Goal: Task Accomplishment & Management: Use online tool/utility

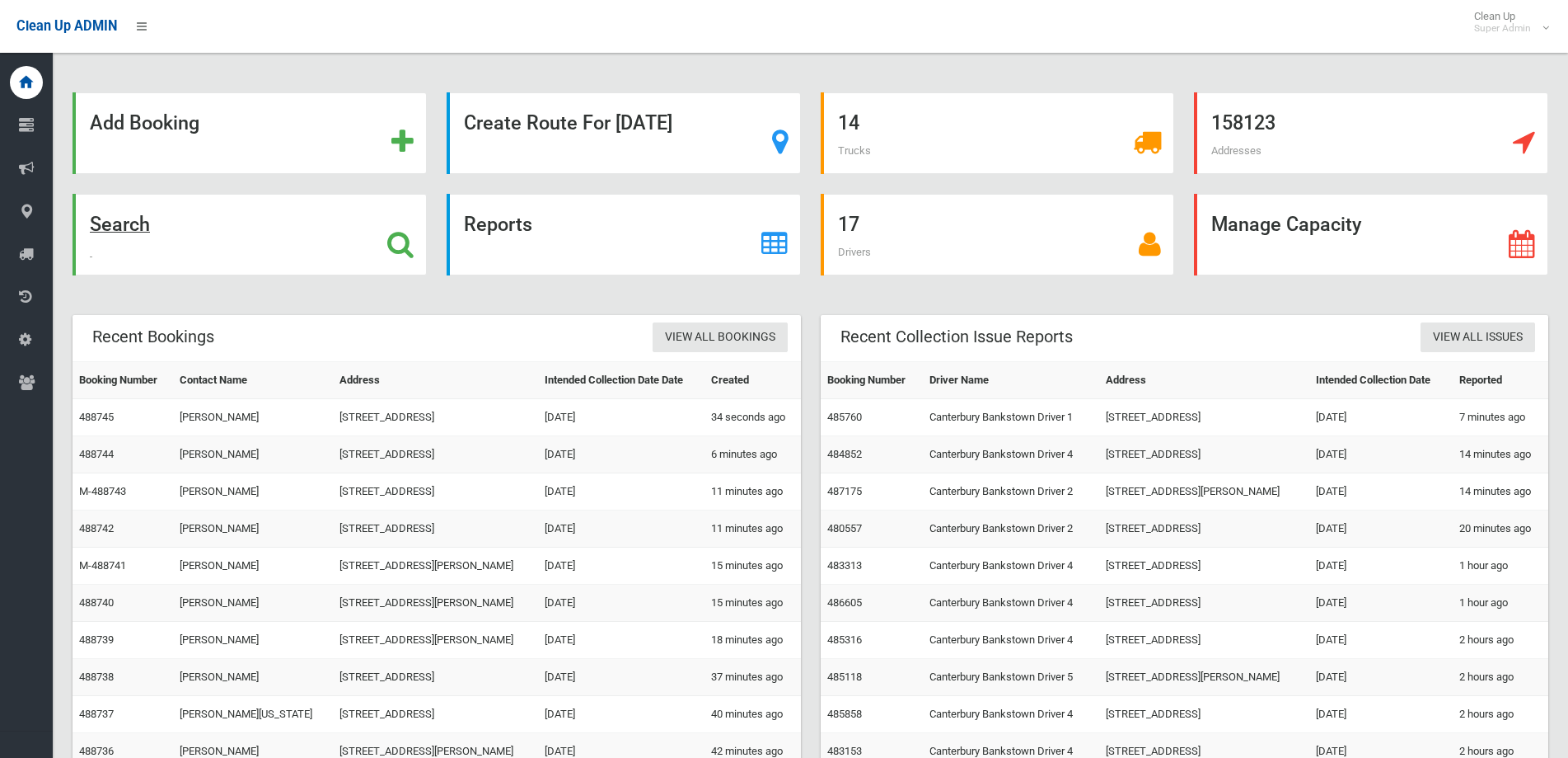
click at [114, 224] on strong "Search" at bounding box center [119, 224] width 61 height 24
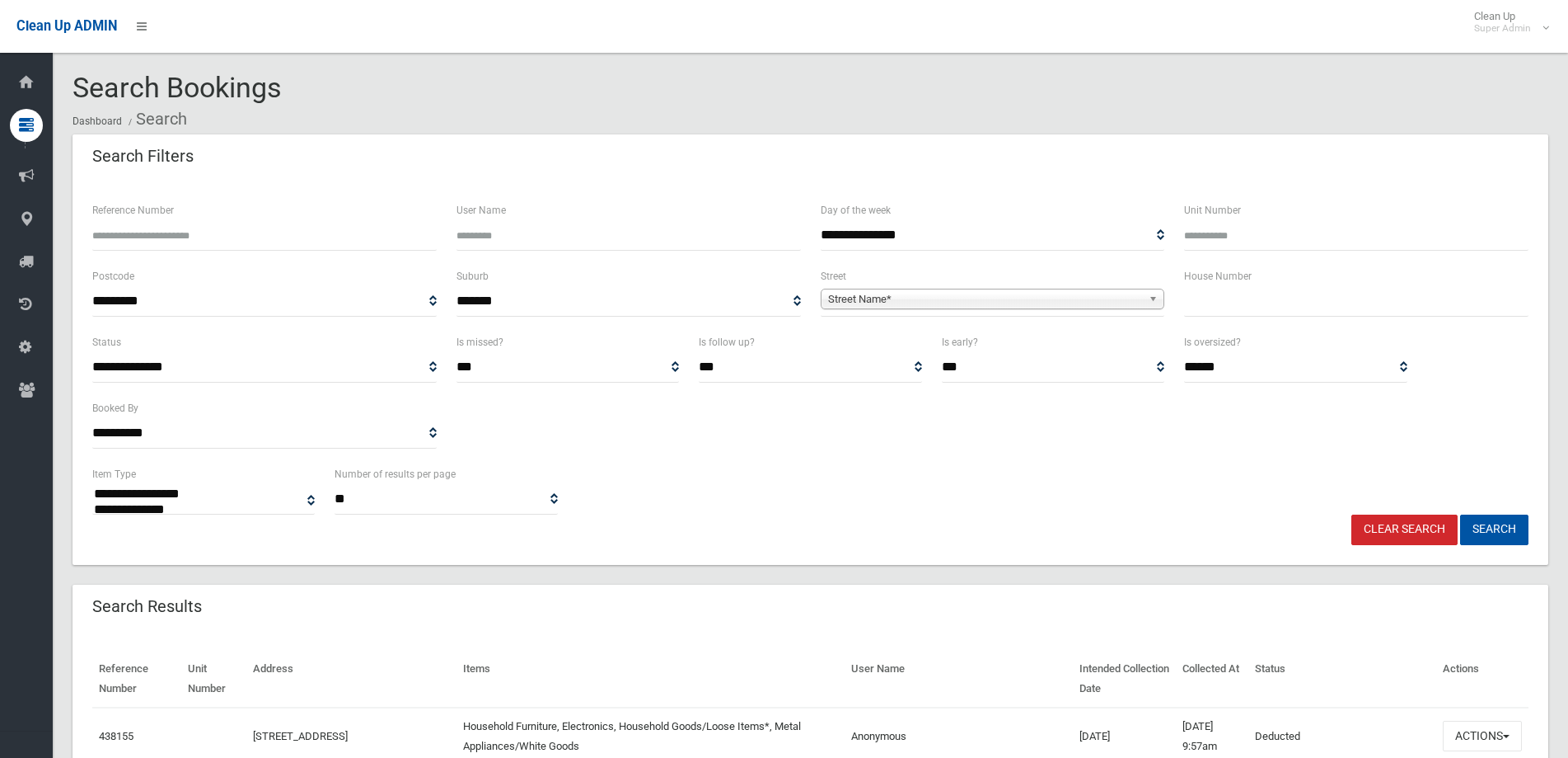
select select
drag, startPoint x: 1298, startPoint y: 302, endPoint x: 1546, endPoint y: 221, distance: 260.9
click at [1299, 302] on input "text" at bounding box center [1356, 301] width 345 height 31
type input "**"
drag, startPoint x: 1051, startPoint y: 297, endPoint x: 953, endPoint y: 317, distance: 100.0
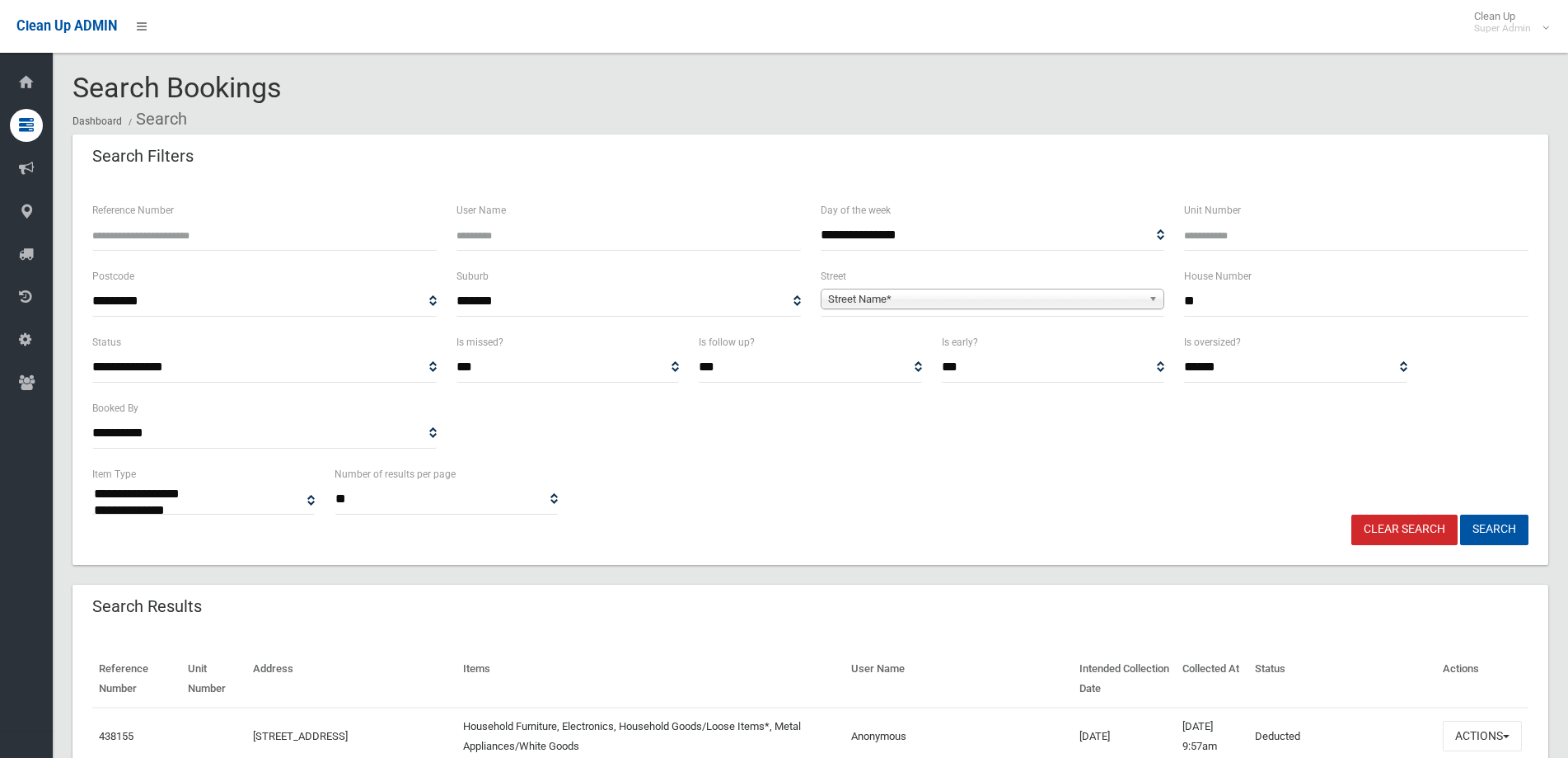
click at [1052, 297] on span "Street Name*" at bounding box center [986, 299] width 315 height 20
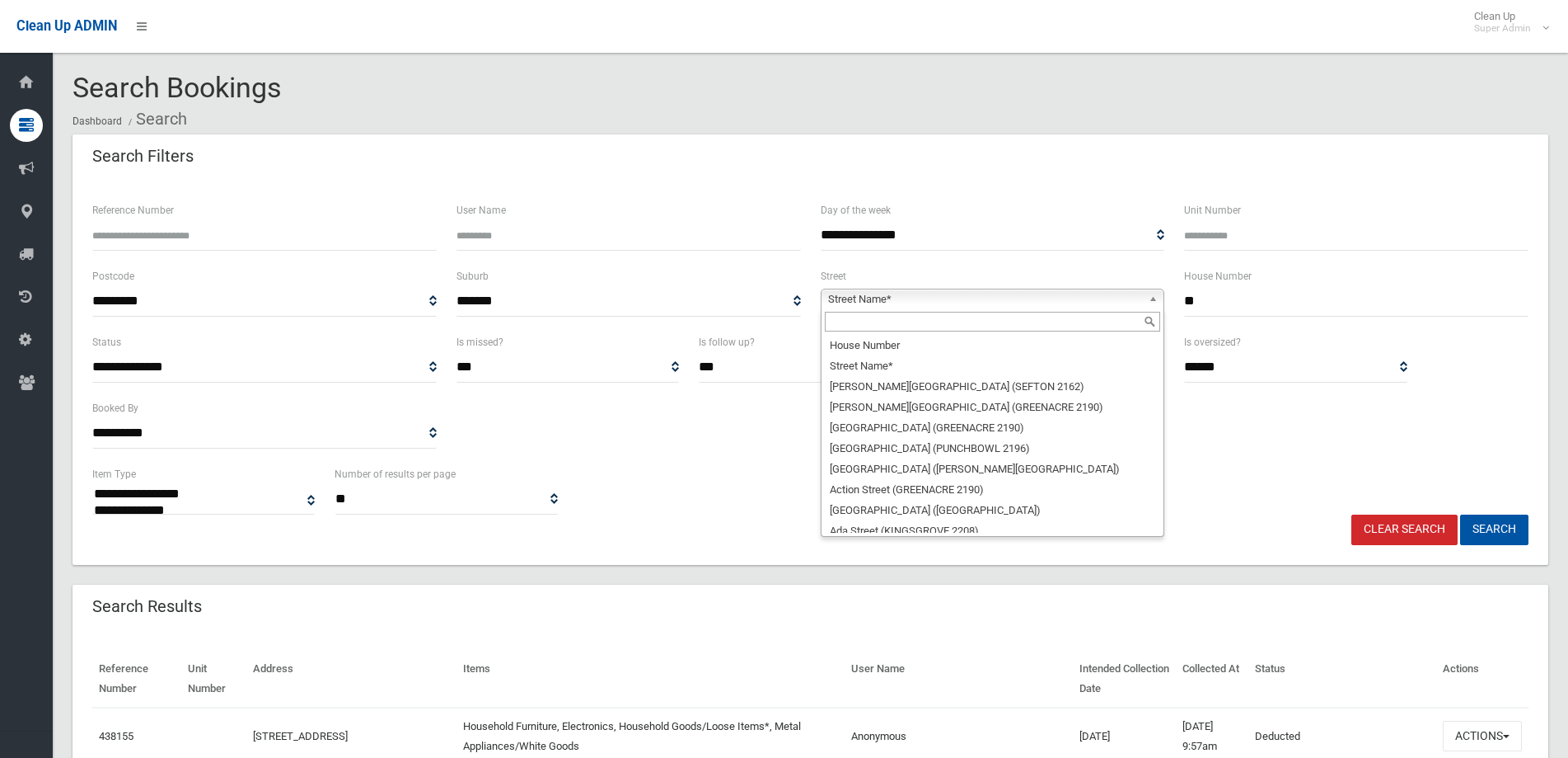
click at [856, 325] on input "text" at bounding box center [993, 322] width 336 height 20
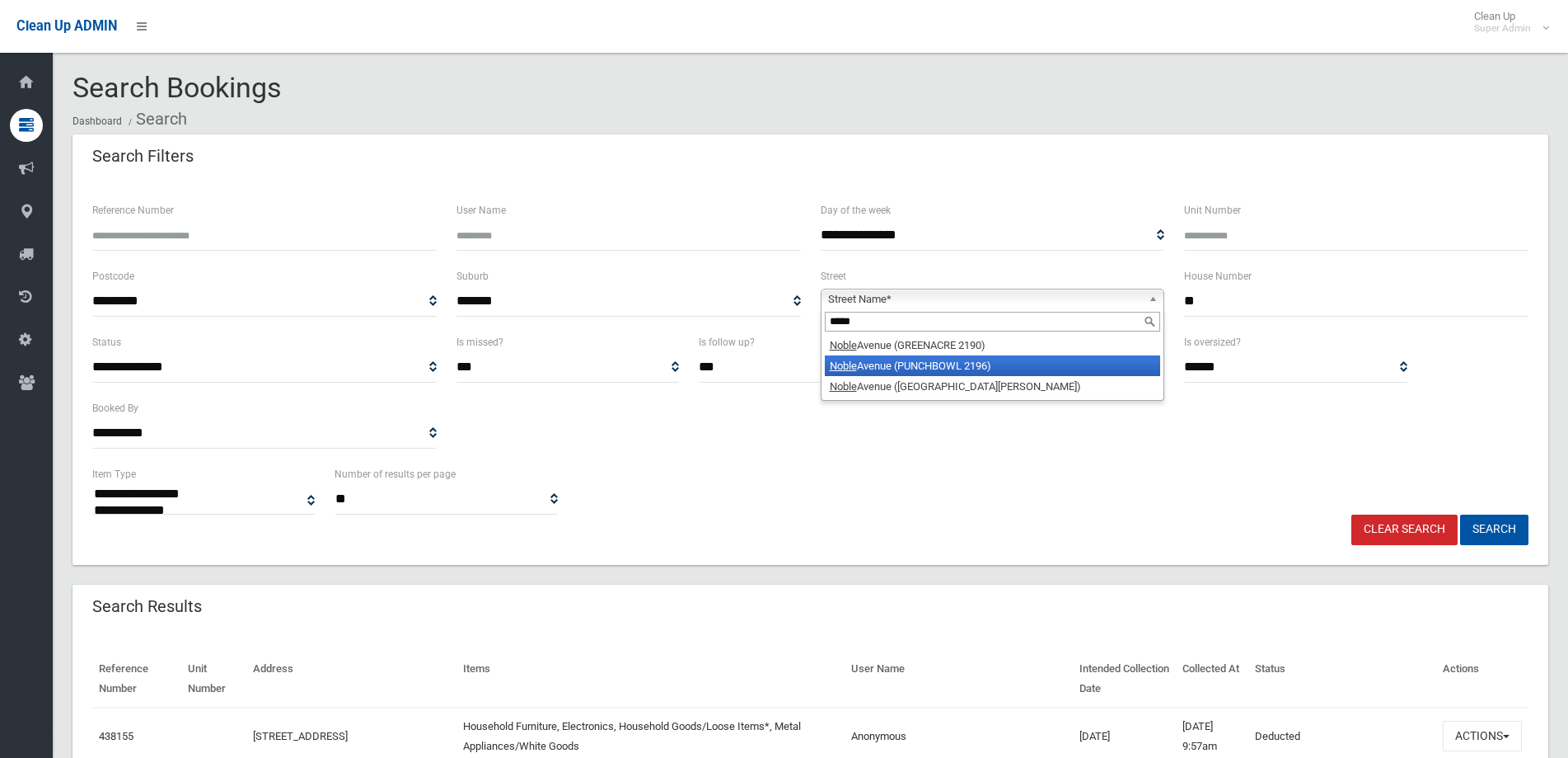
type input "*****"
click at [902, 362] on li "Noble Avenue (PUNCHBOWL 2196)" at bounding box center [993, 365] width 336 height 21
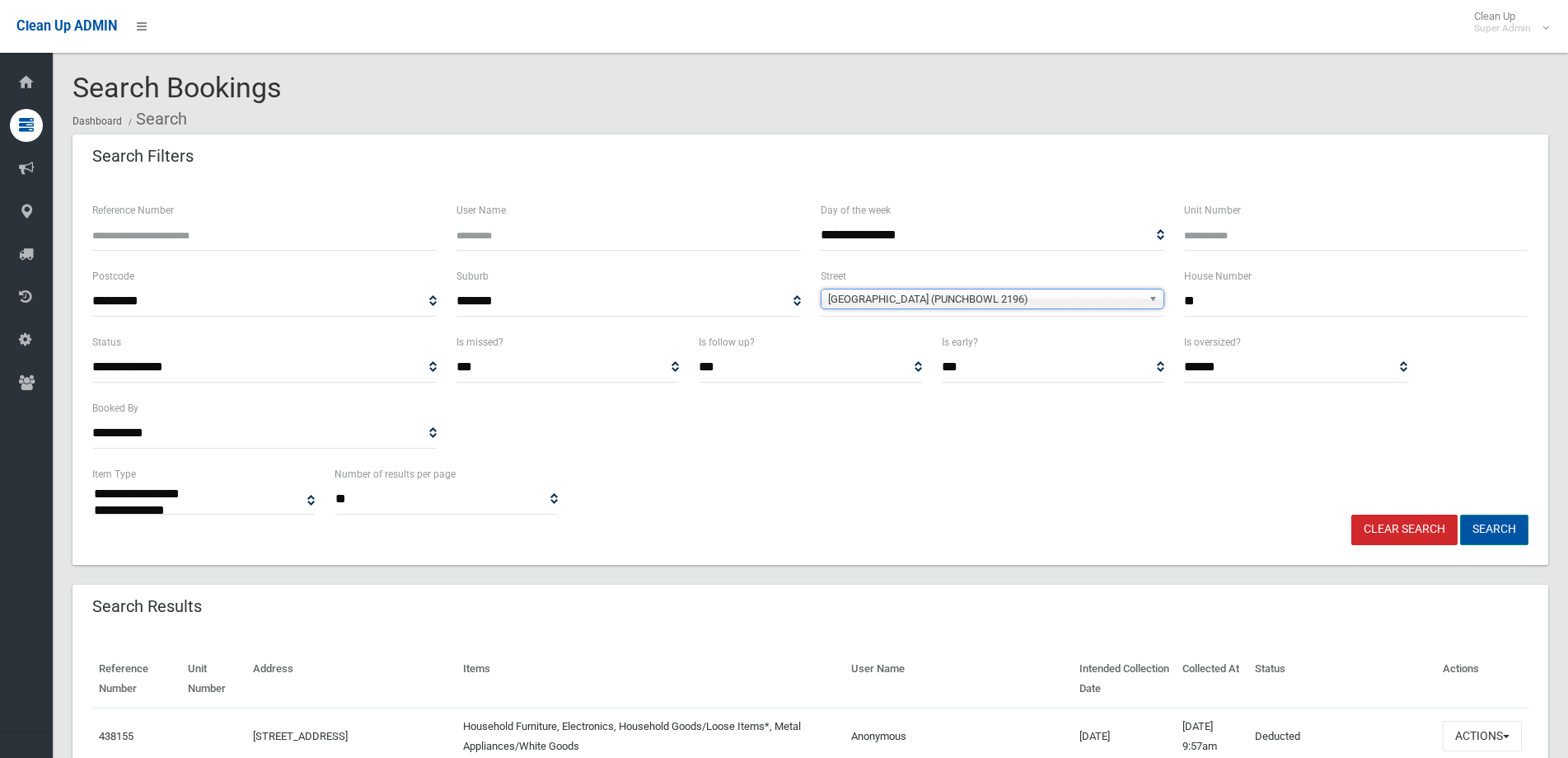
click at [1493, 530] on button "Search" at bounding box center [1495, 530] width 69 height 31
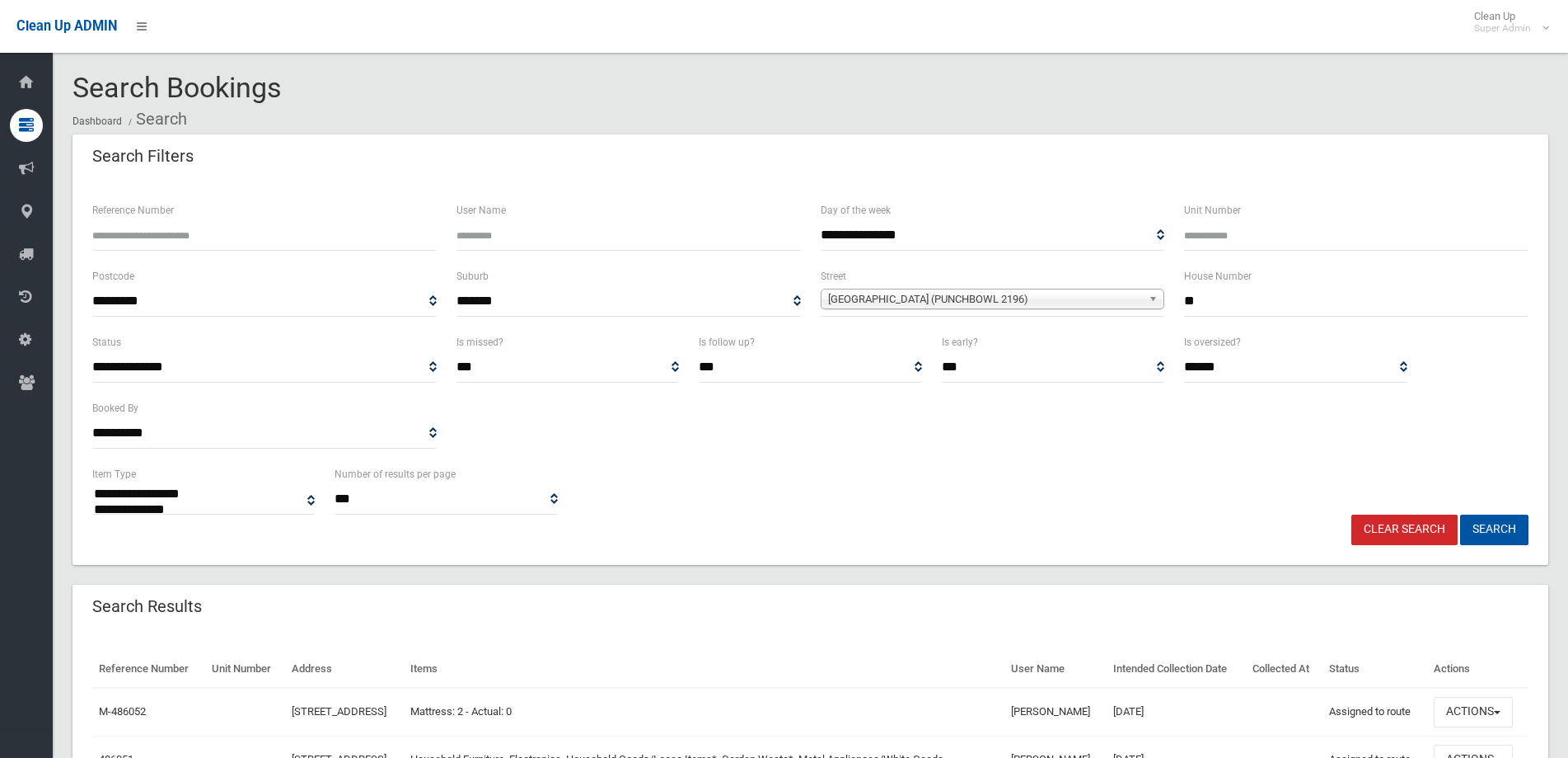
select select
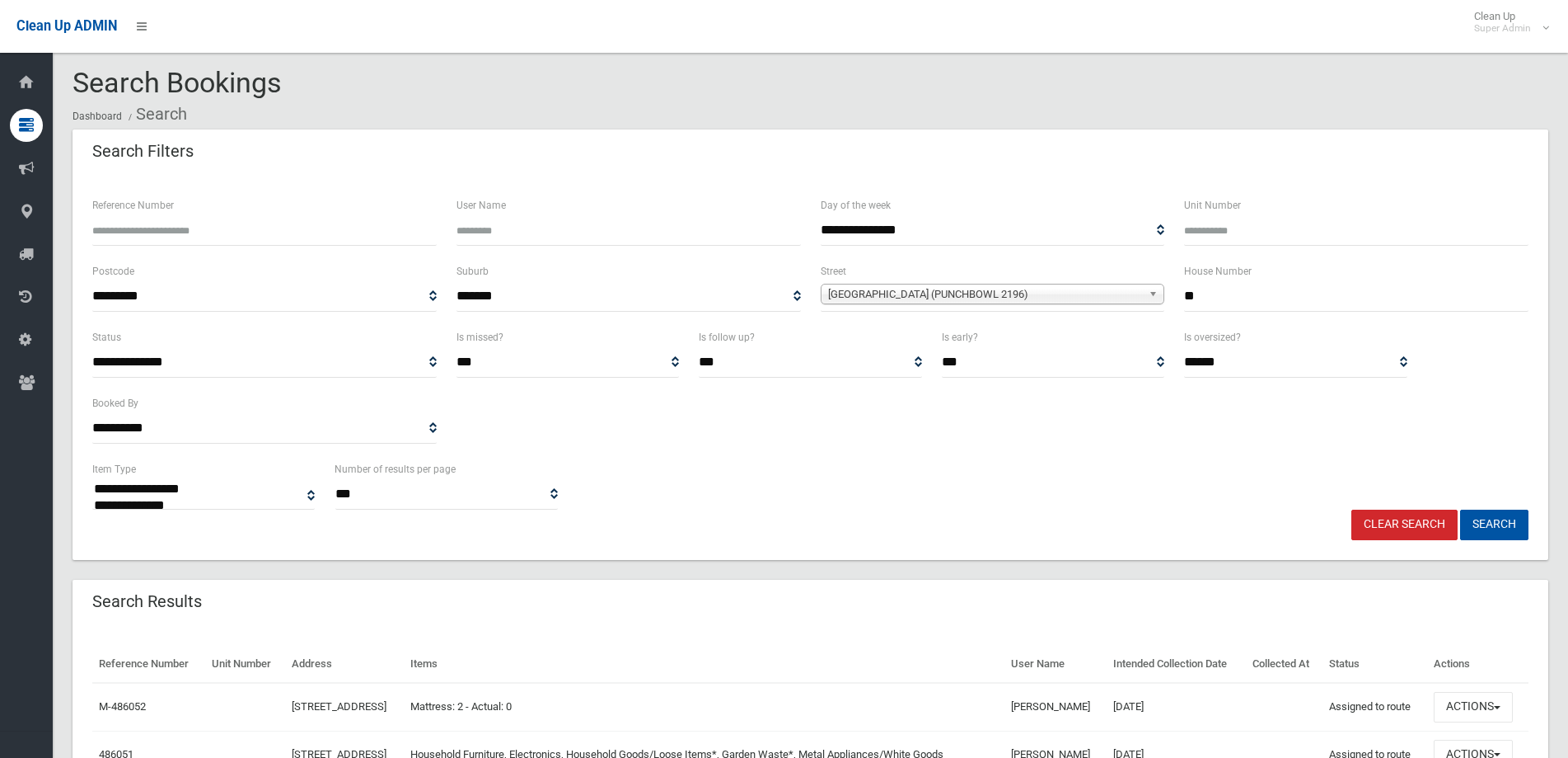
scroll to position [165, 0]
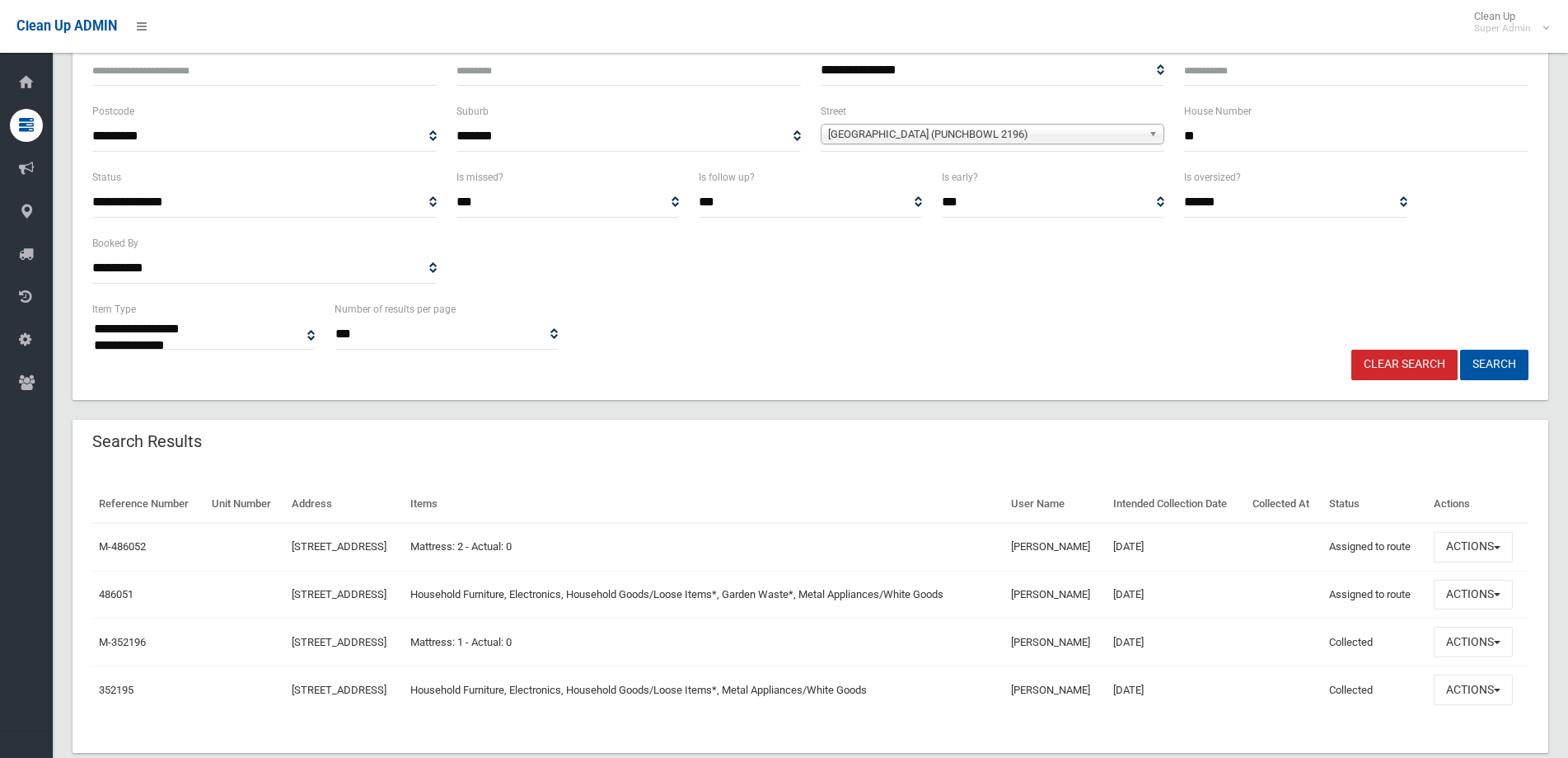
click at [1419, 365] on link "Clear Search" at bounding box center [1405, 365] width 107 height 31
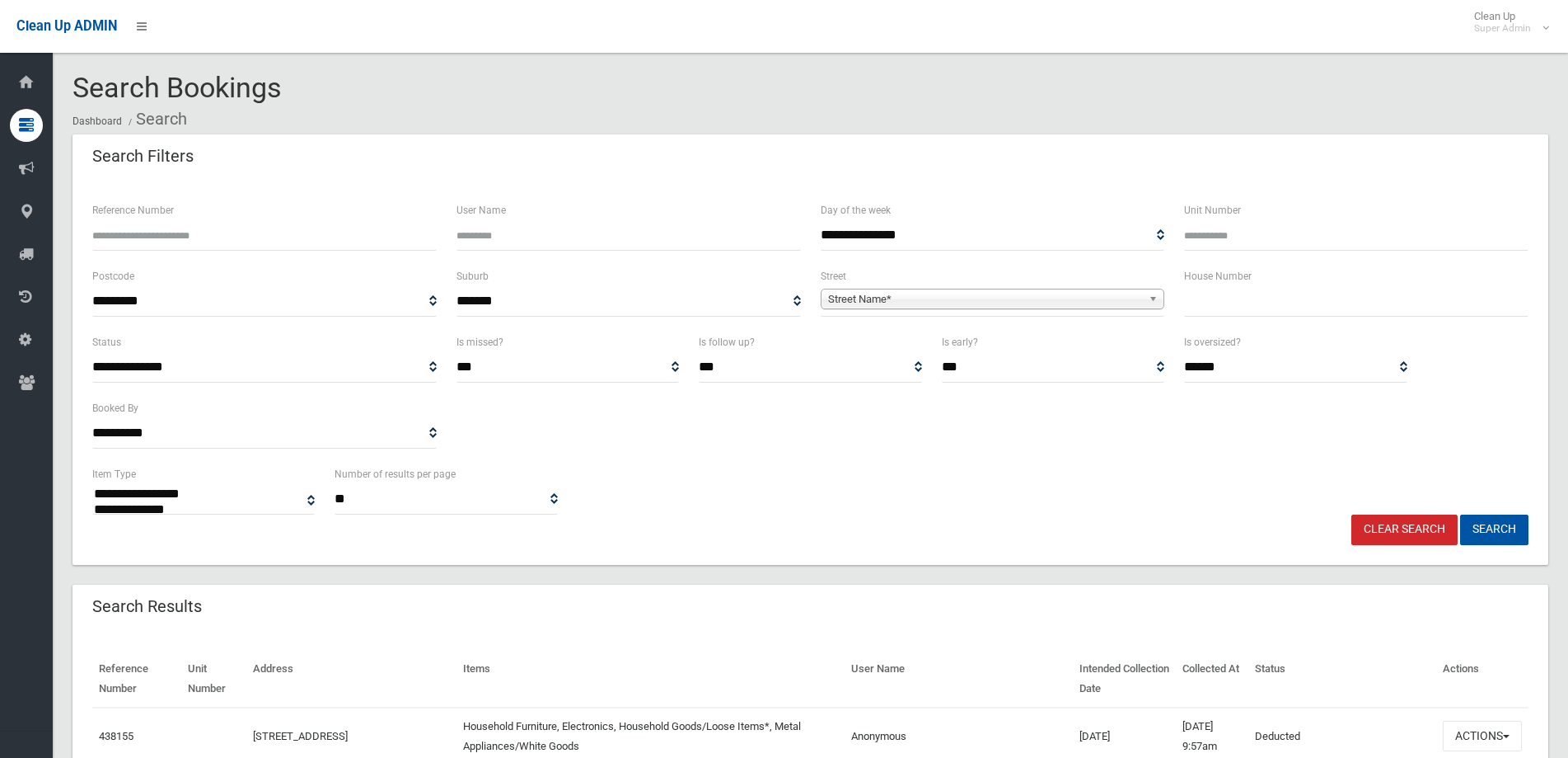
select select
click at [1268, 301] on input "text" at bounding box center [1356, 301] width 345 height 31
type input "***"
click at [898, 298] on span "Street Name*" at bounding box center [986, 299] width 315 height 20
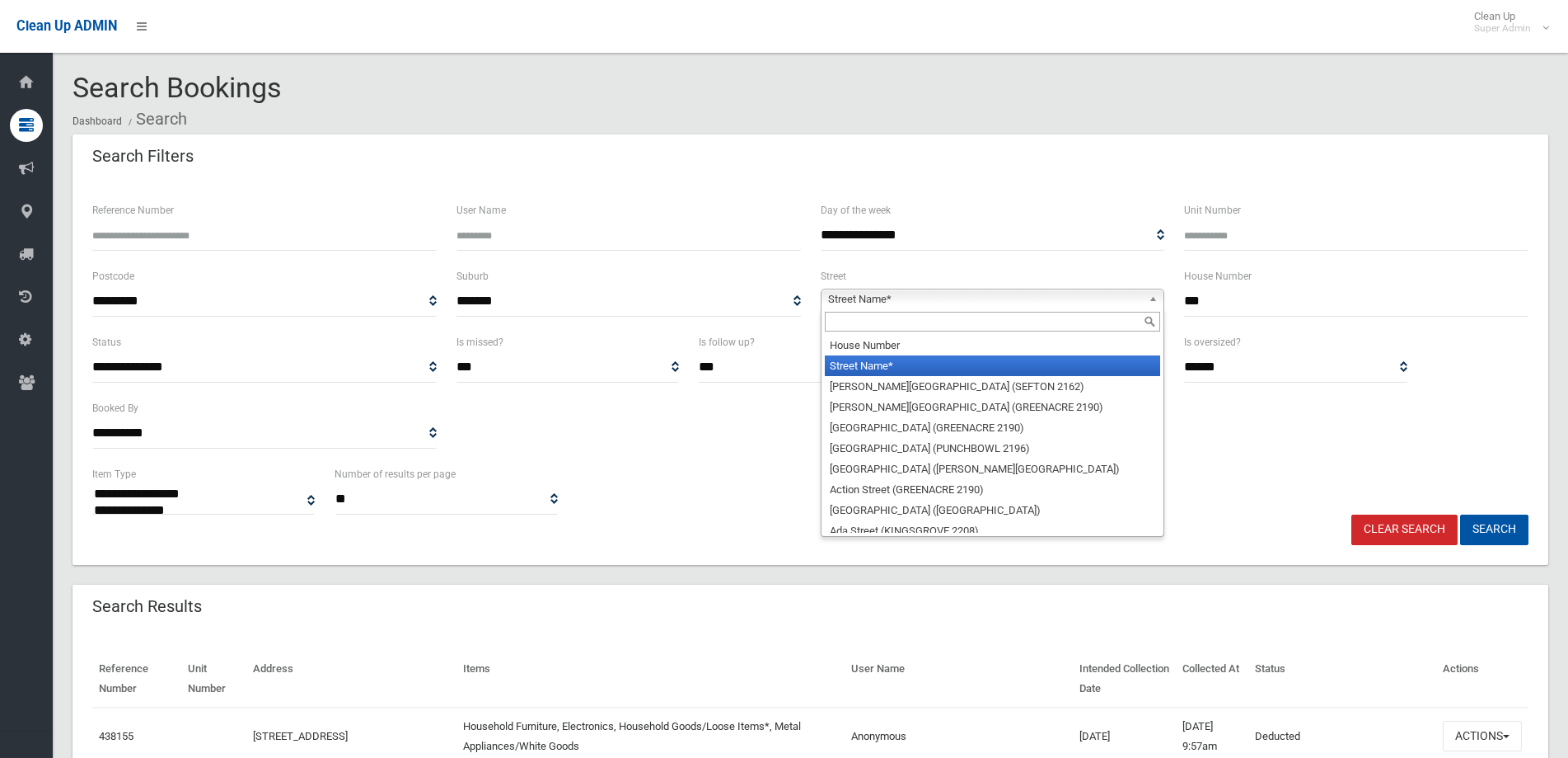
click at [852, 321] on input "text" at bounding box center [993, 322] width 336 height 20
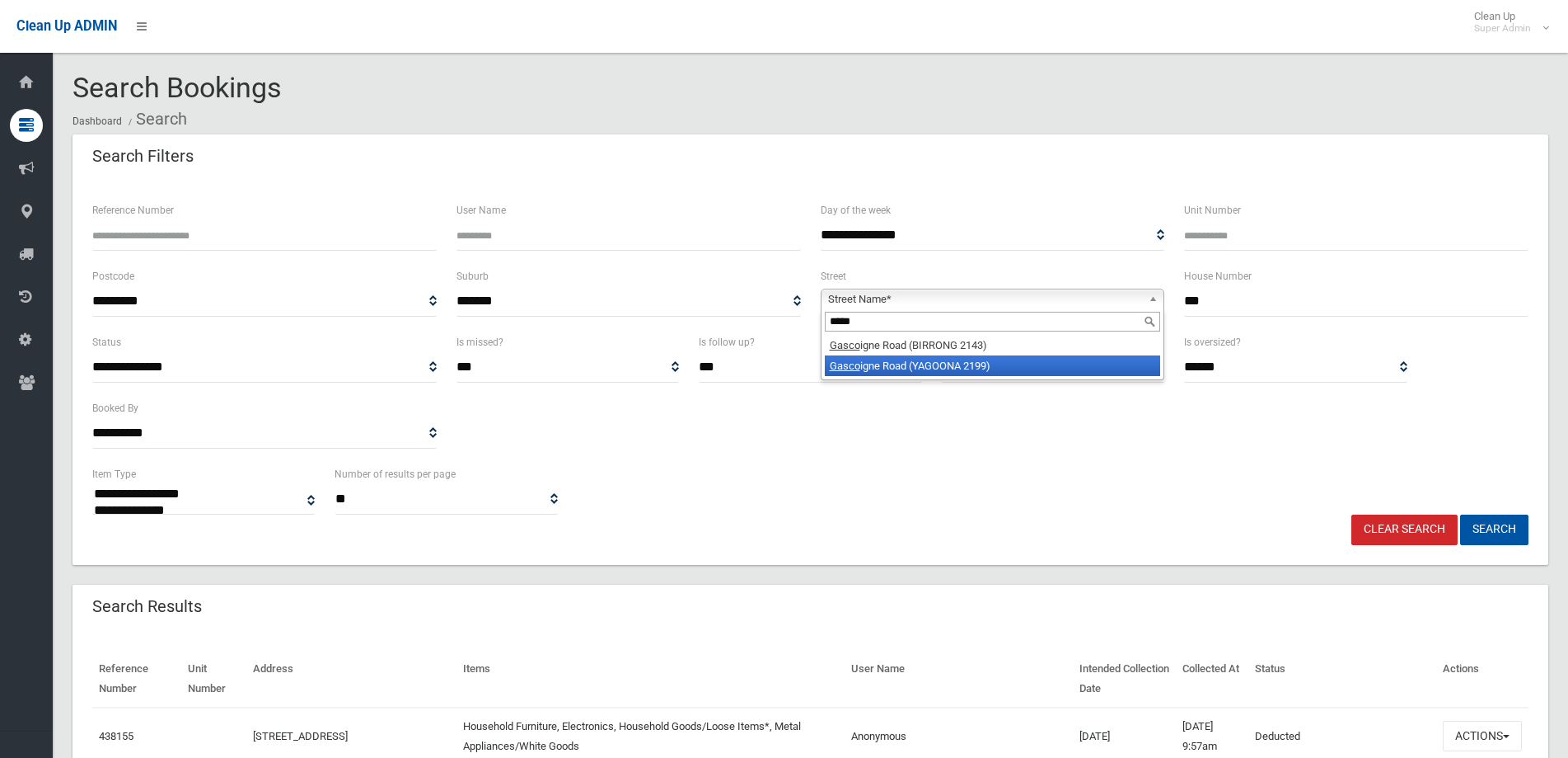
type input "*****"
click at [884, 363] on li "Gasco igne Road (YAGOONA 2199)" at bounding box center [993, 365] width 336 height 21
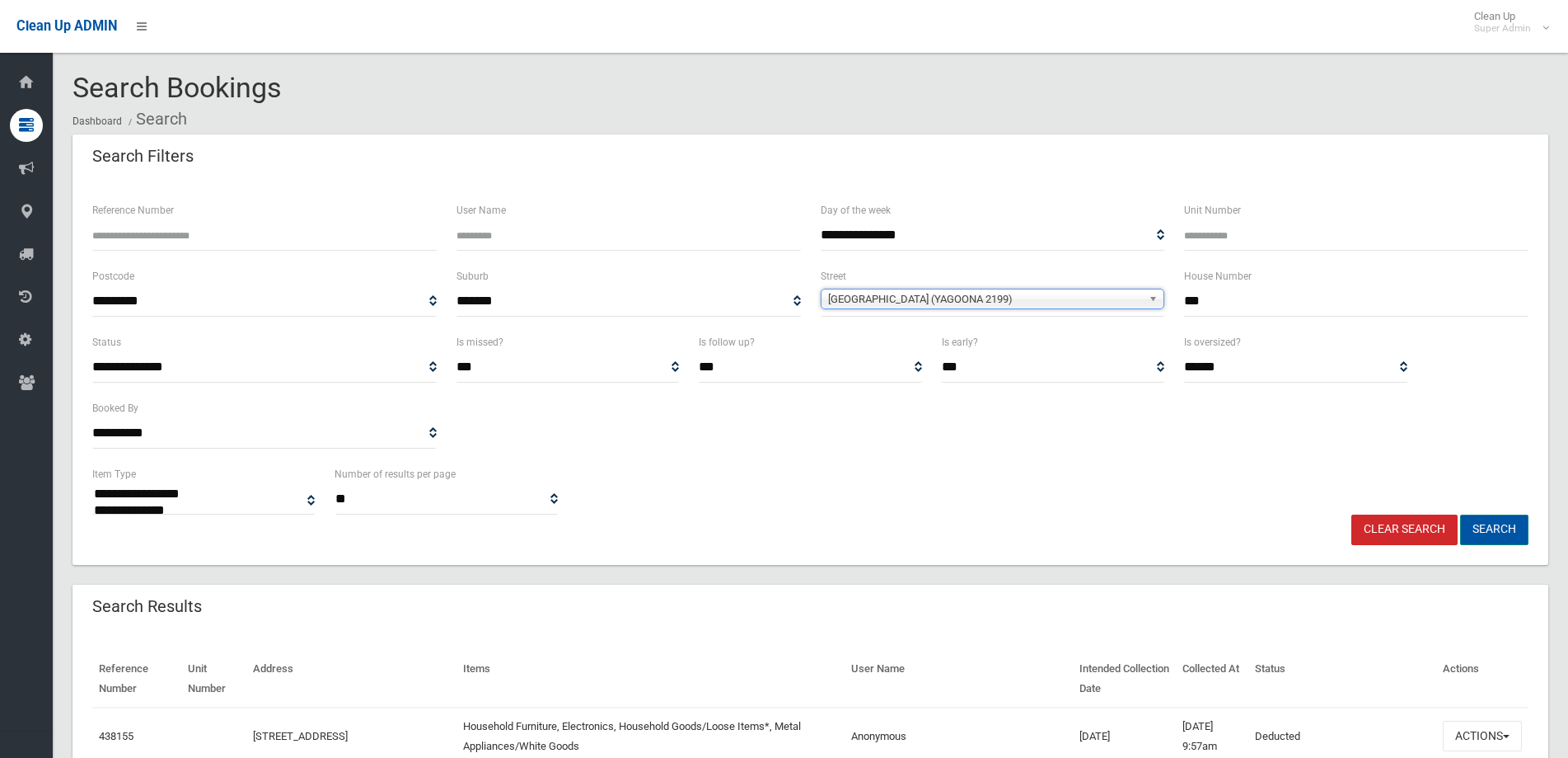
click at [1500, 531] on button "Search" at bounding box center [1495, 530] width 69 height 31
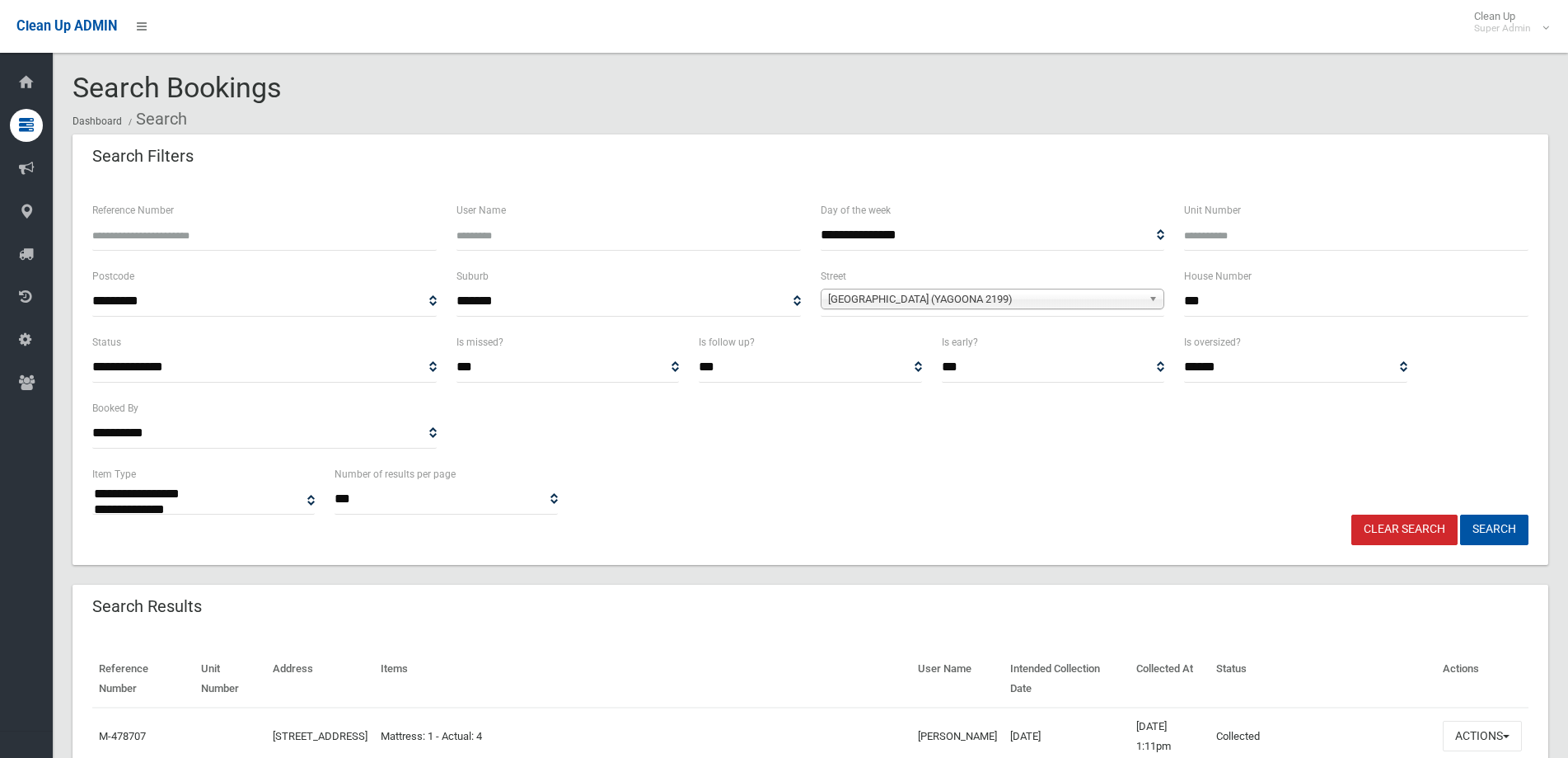
select select
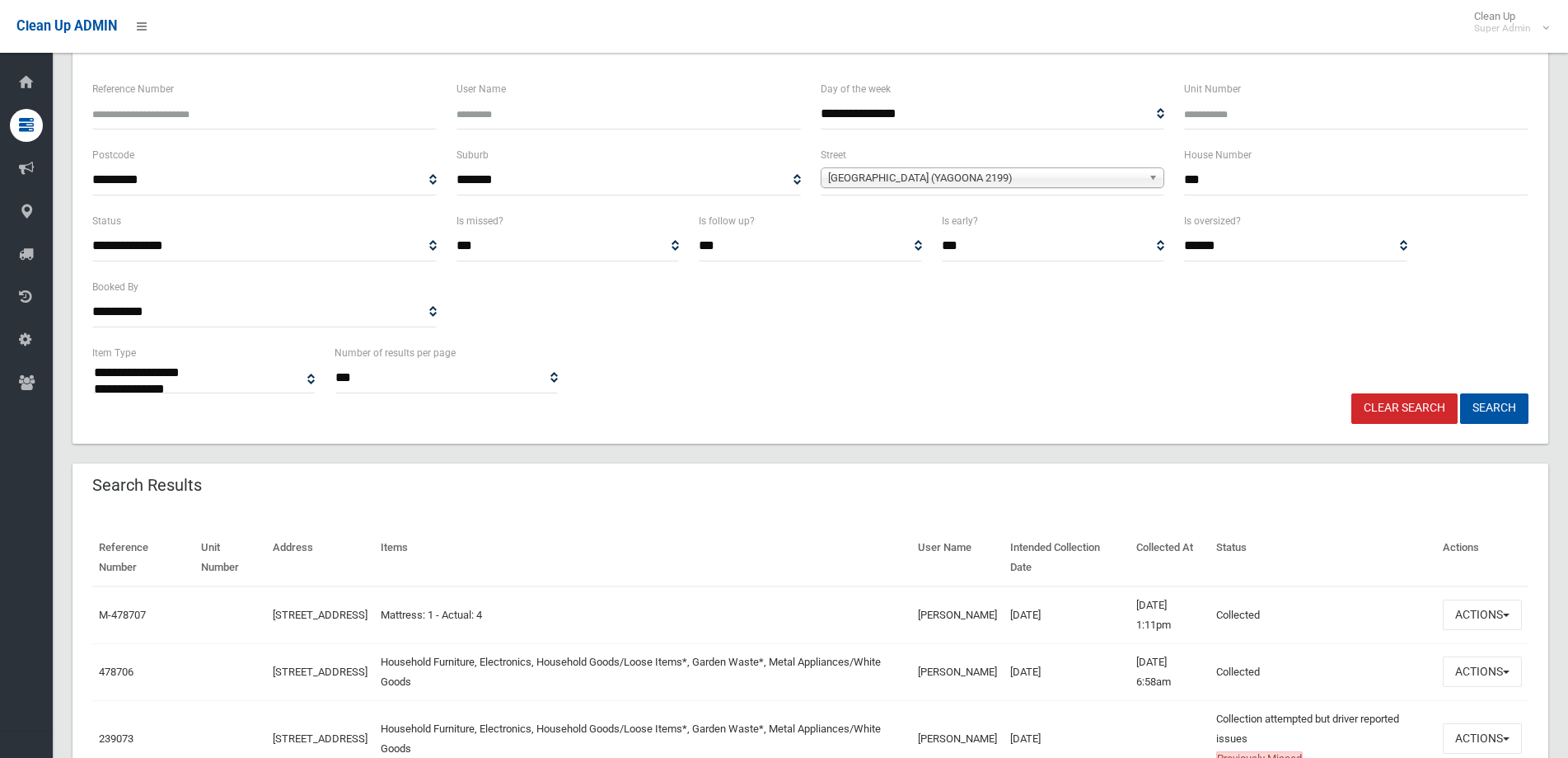
scroll to position [165, 0]
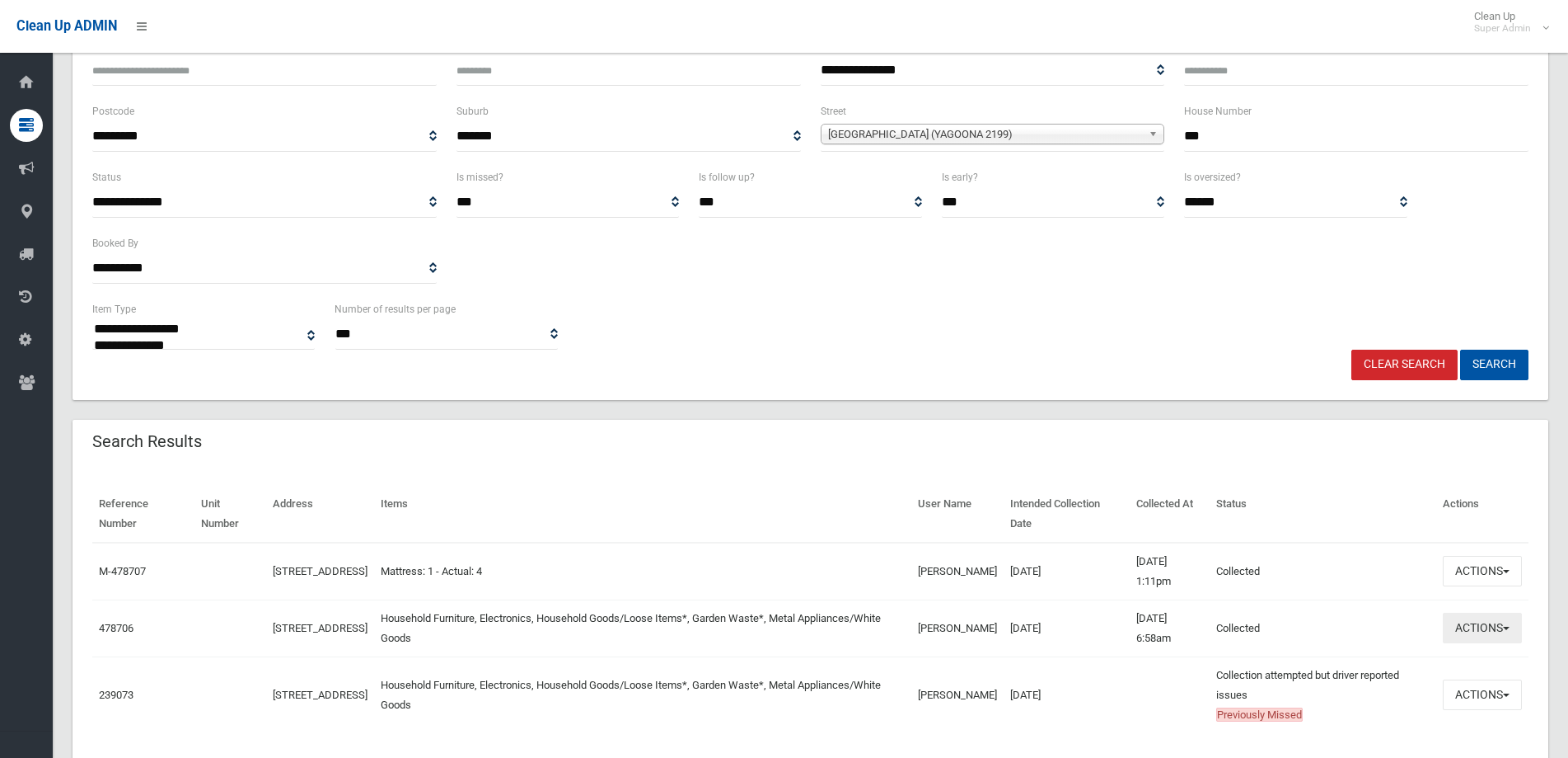
click at [1509, 628] on span "button" at bounding box center [1506, 629] width 6 height 4
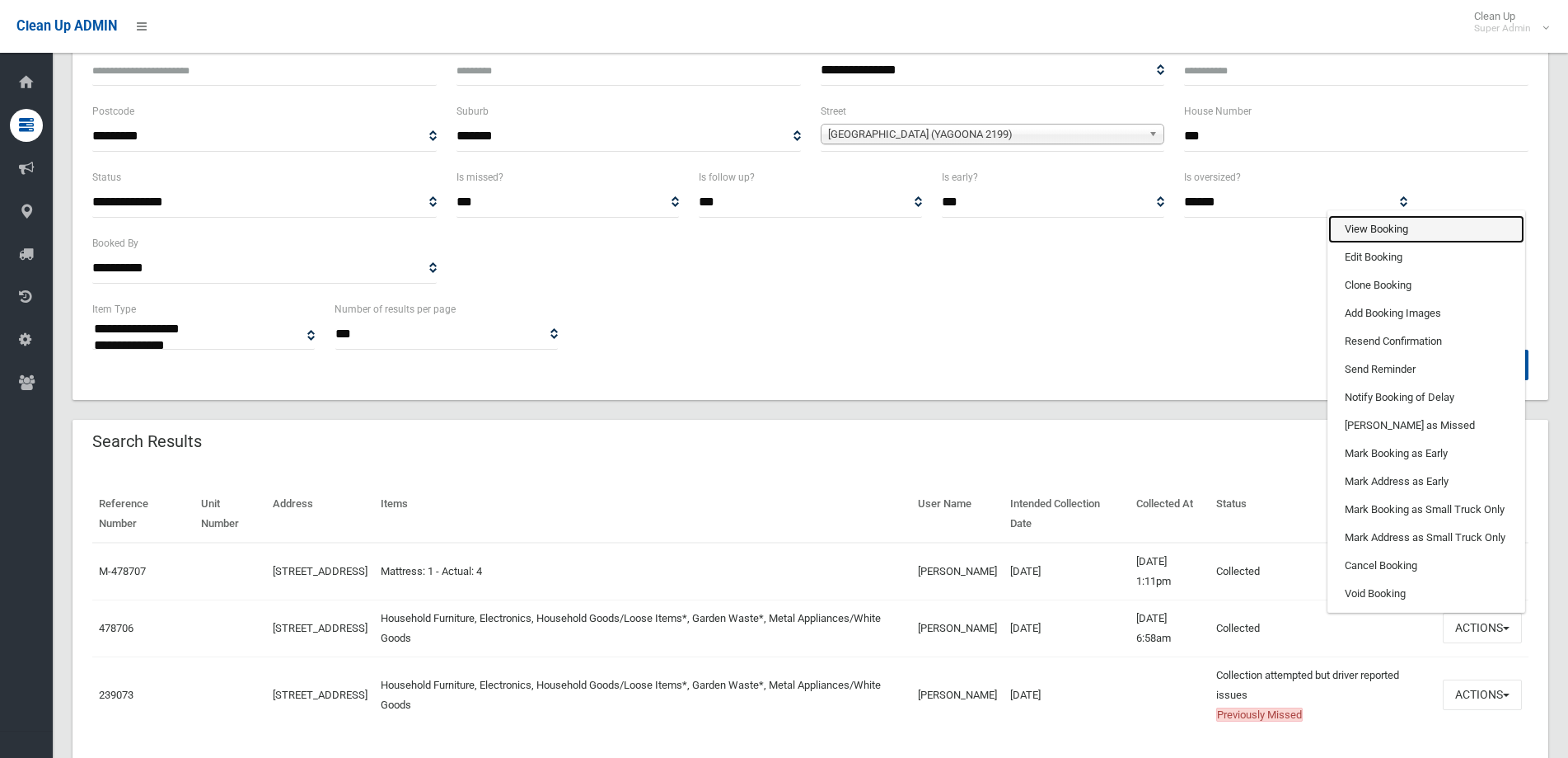
click at [1357, 228] on link "View Booking" at bounding box center [1426, 229] width 196 height 28
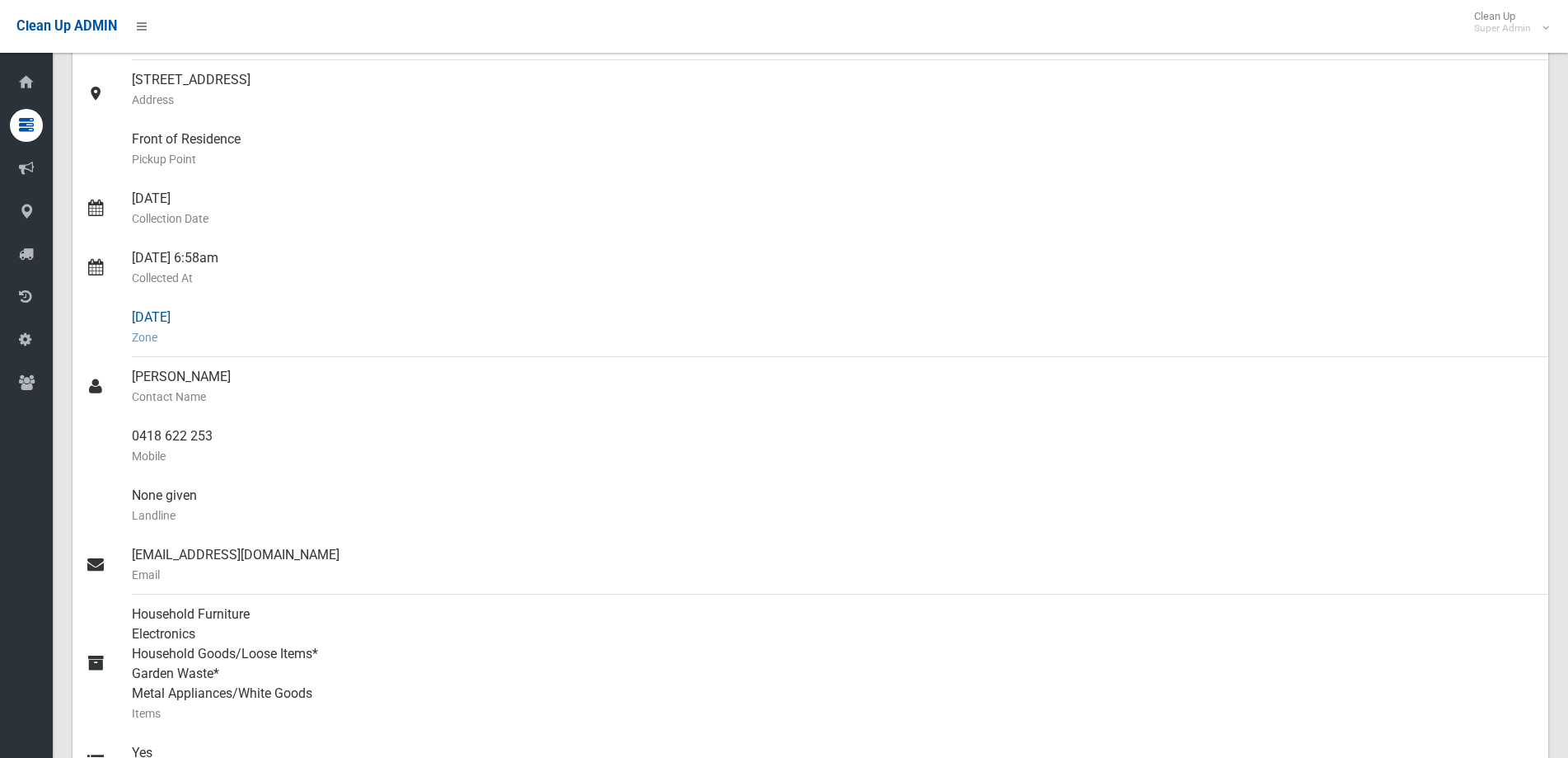
scroll to position [247, 0]
